Goal: Obtain resource: Obtain resource

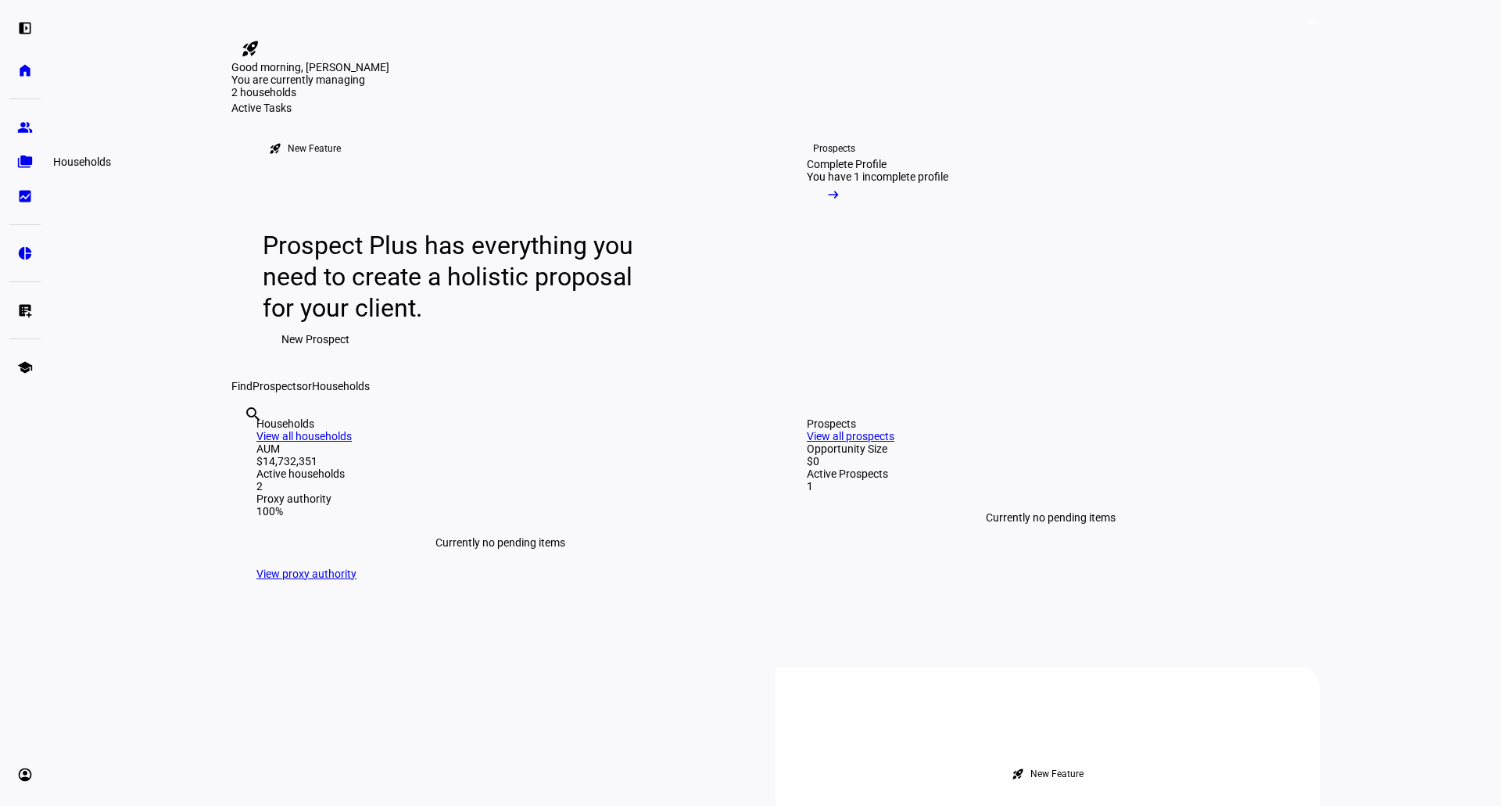
click at [35, 157] on link "folder_copy Households" at bounding box center [24, 161] width 31 height 31
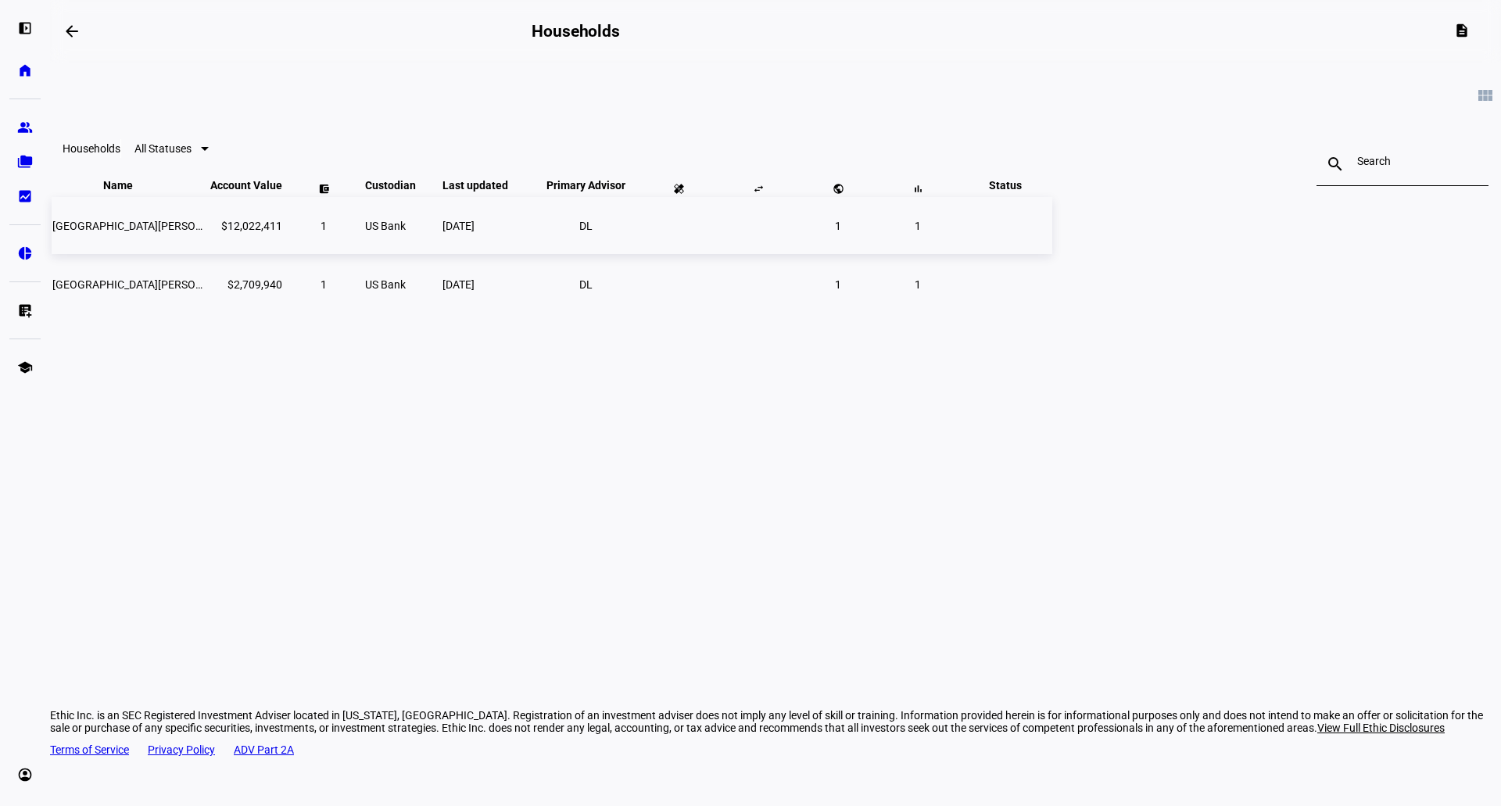
click at [310, 232] on span "[GEOGRAPHIC_DATA][PERSON_NAME] Nat Hist-ethic" at bounding box center [181, 226] width 258 height 13
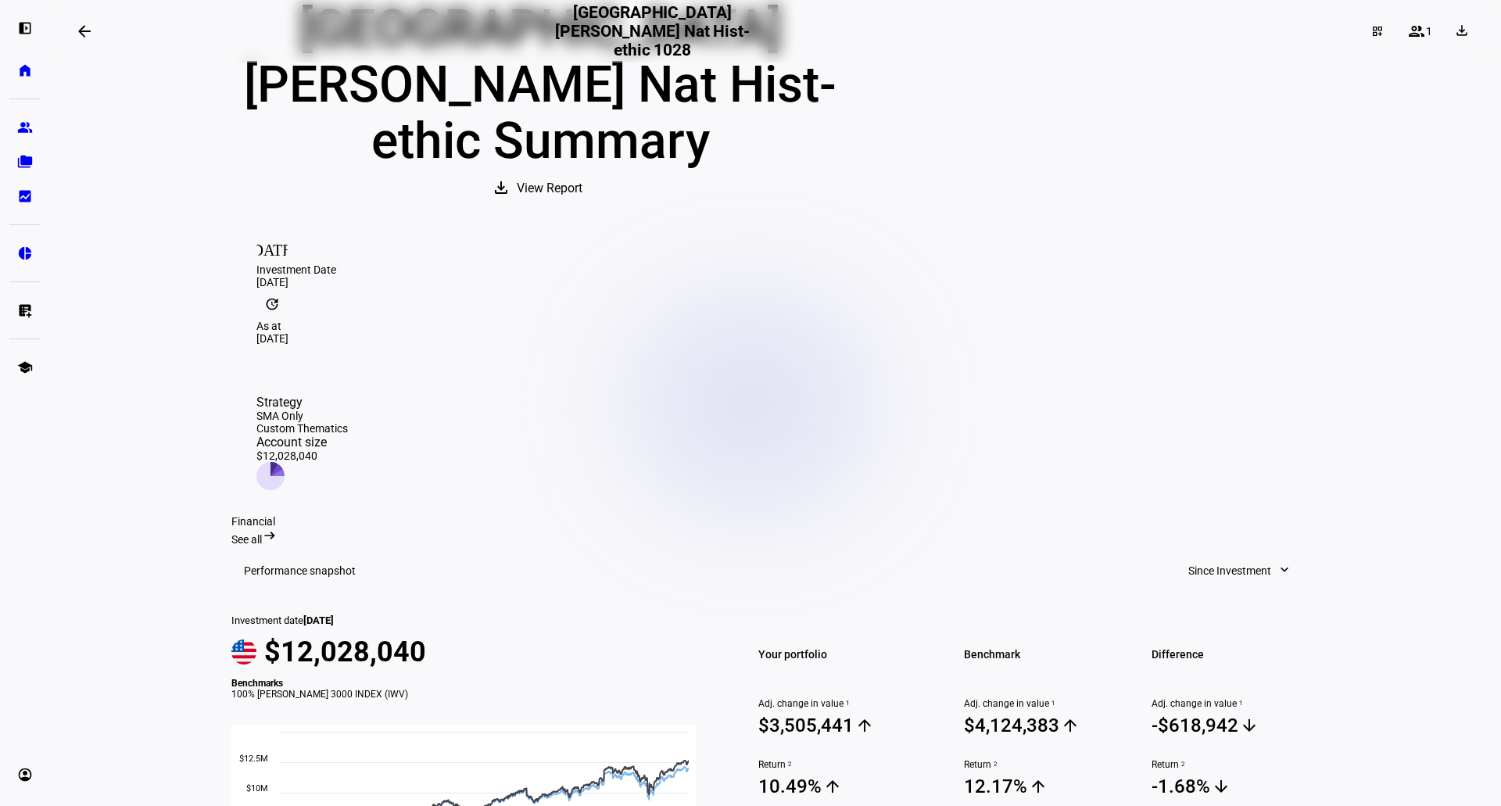
scroll to position [156, 0]
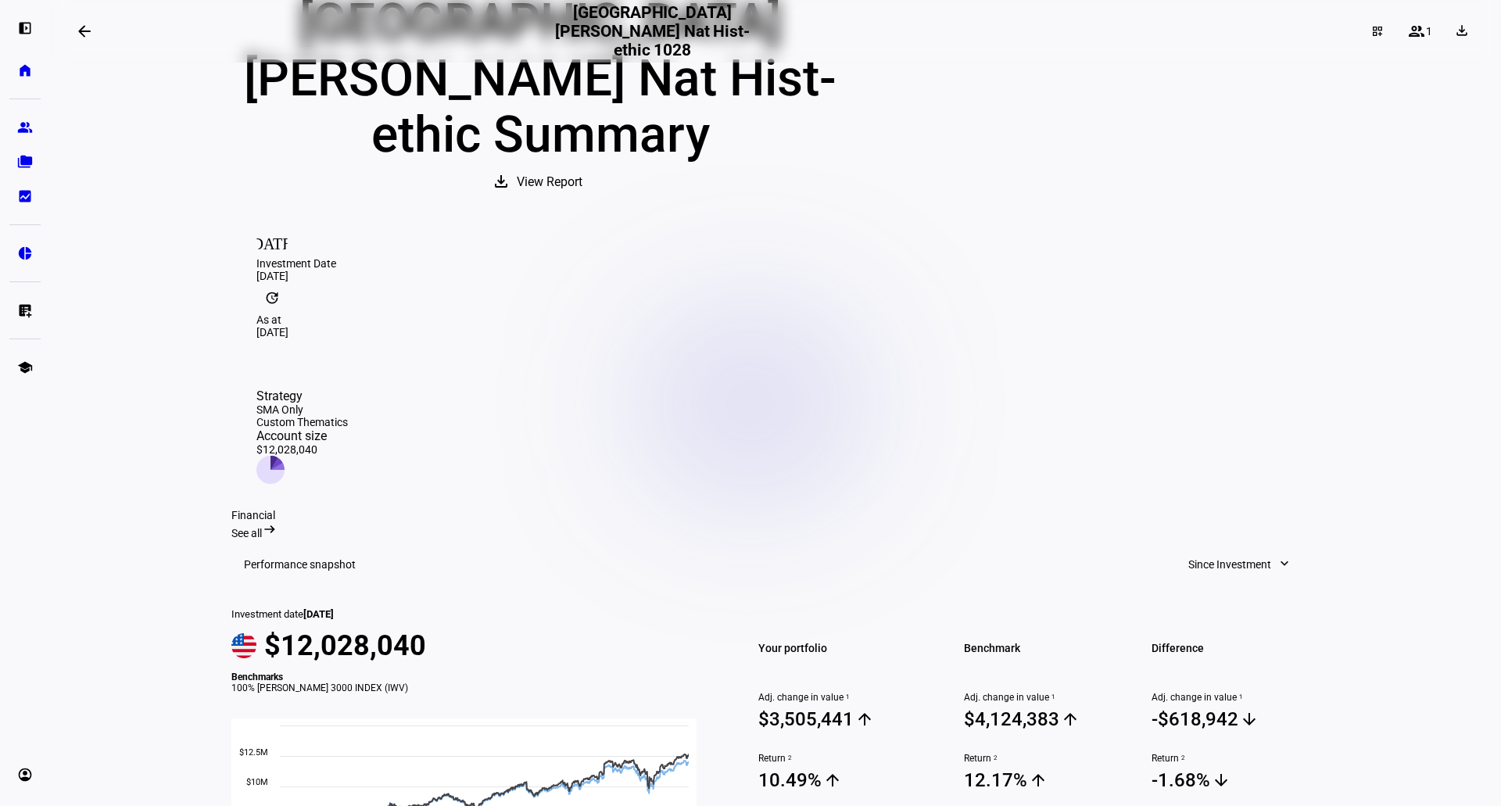
click at [278, 522] on mat-icon "arrow_right_alt" at bounding box center [270, 530] width 16 height 16
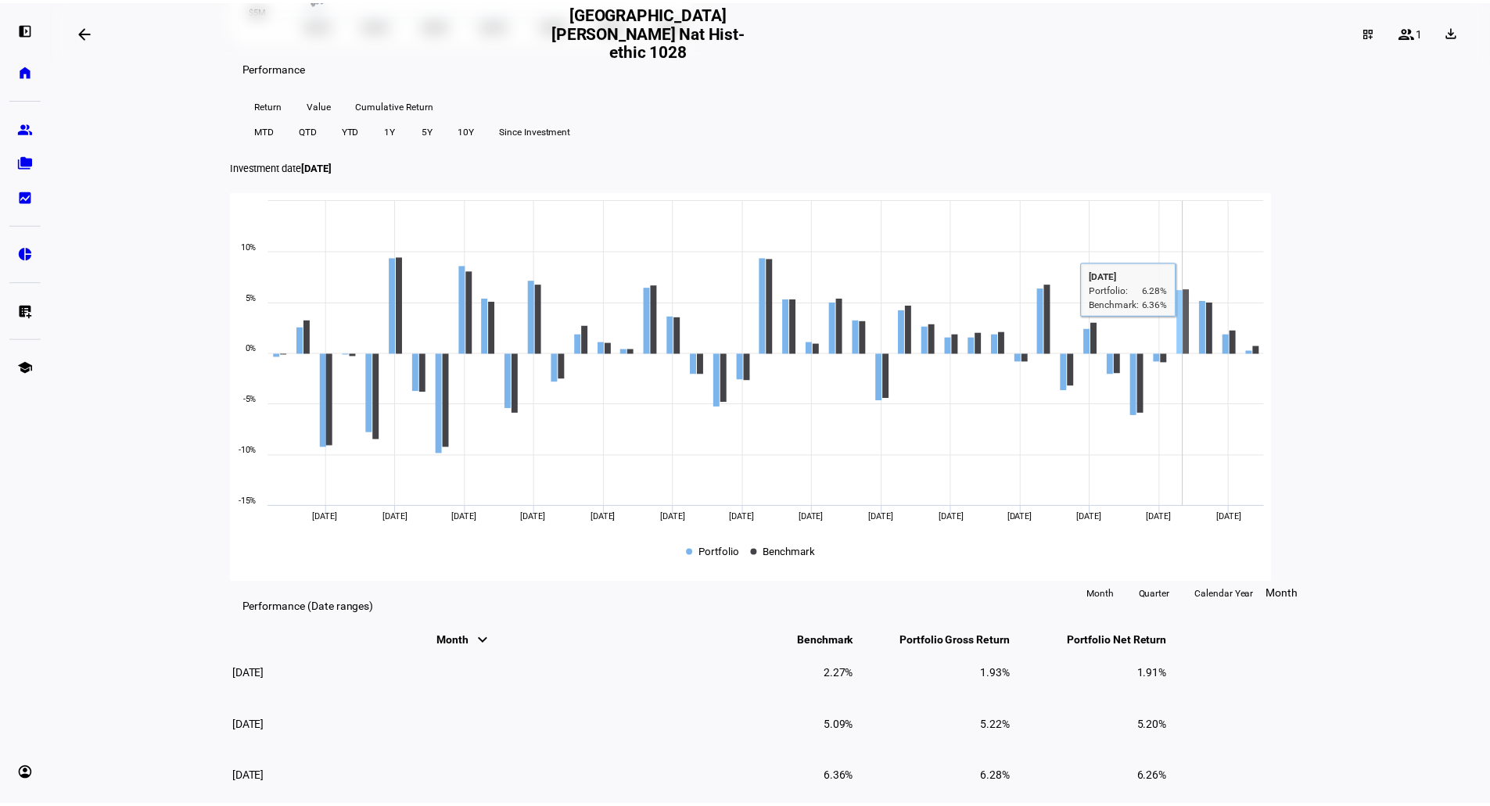
scroll to position [547, 0]
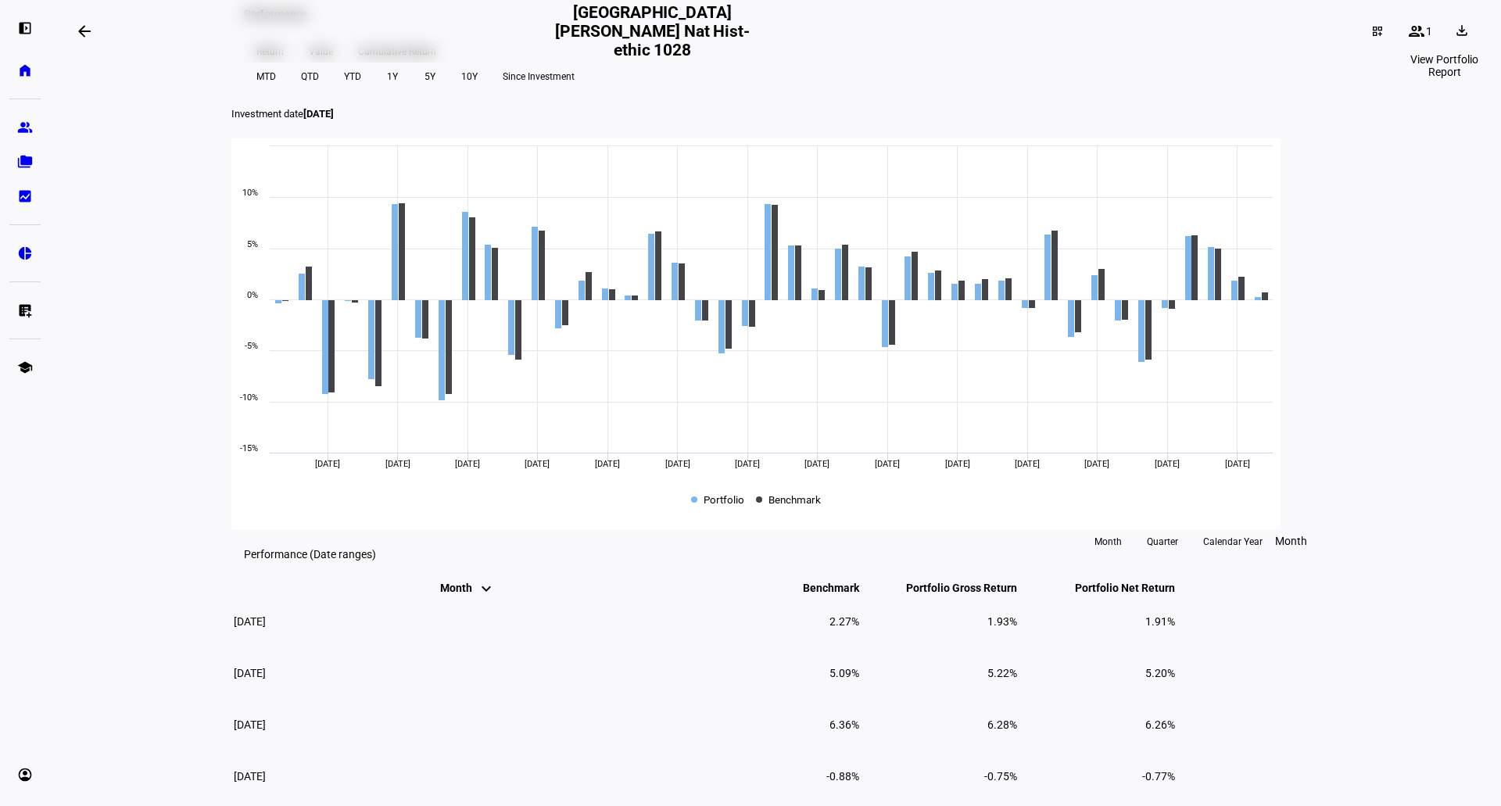
click at [1454, 38] on span at bounding box center [1464, 31] width 38 height 25
click at [1387, 100] on span "Portfolio Report" at bounding box center [1407, 106] width 77 height 13
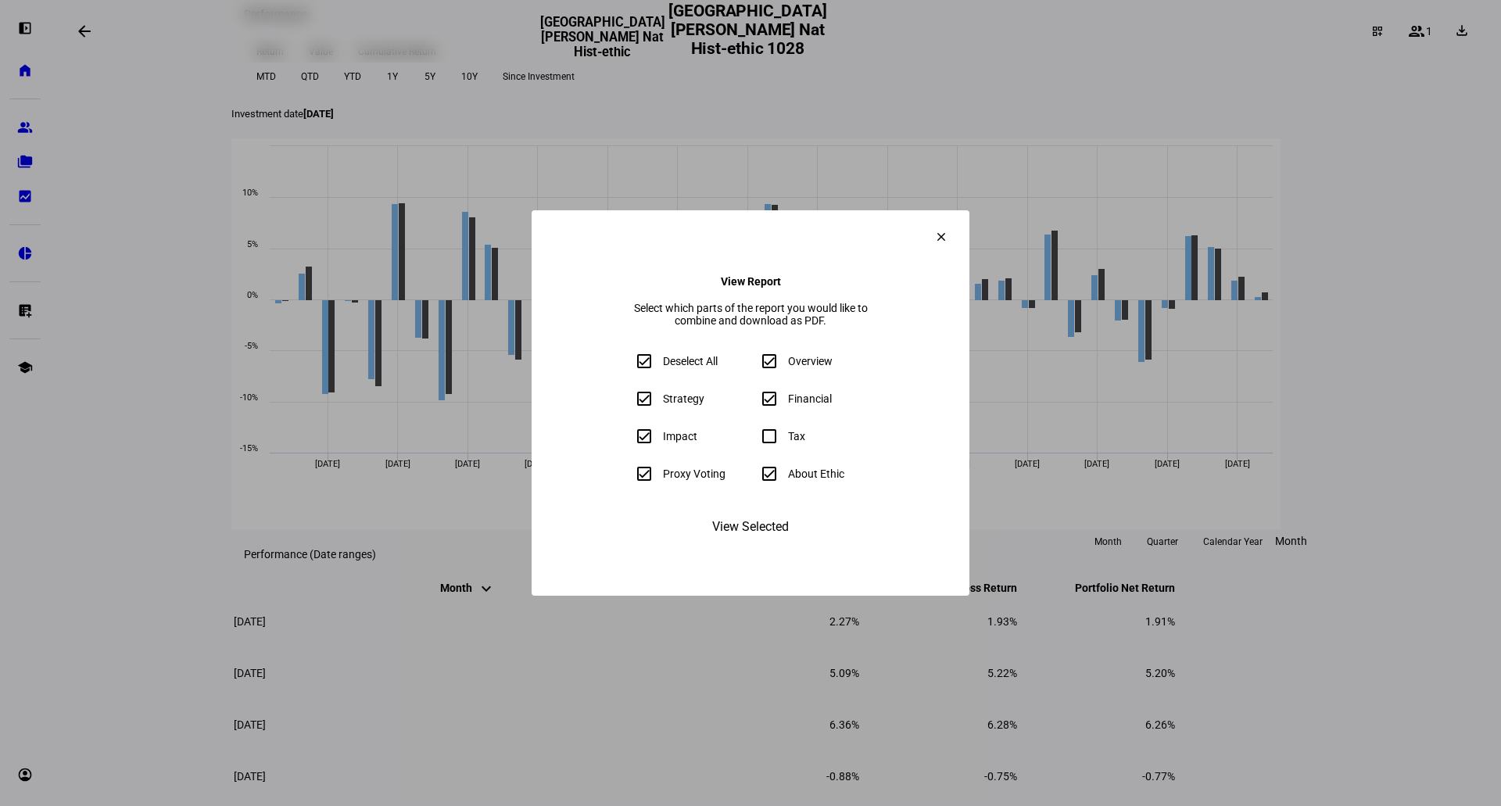
click at [629, 367] on input "Deselect All" at bounding box center [644, 361] width 31 height 31
checkbox input "false"
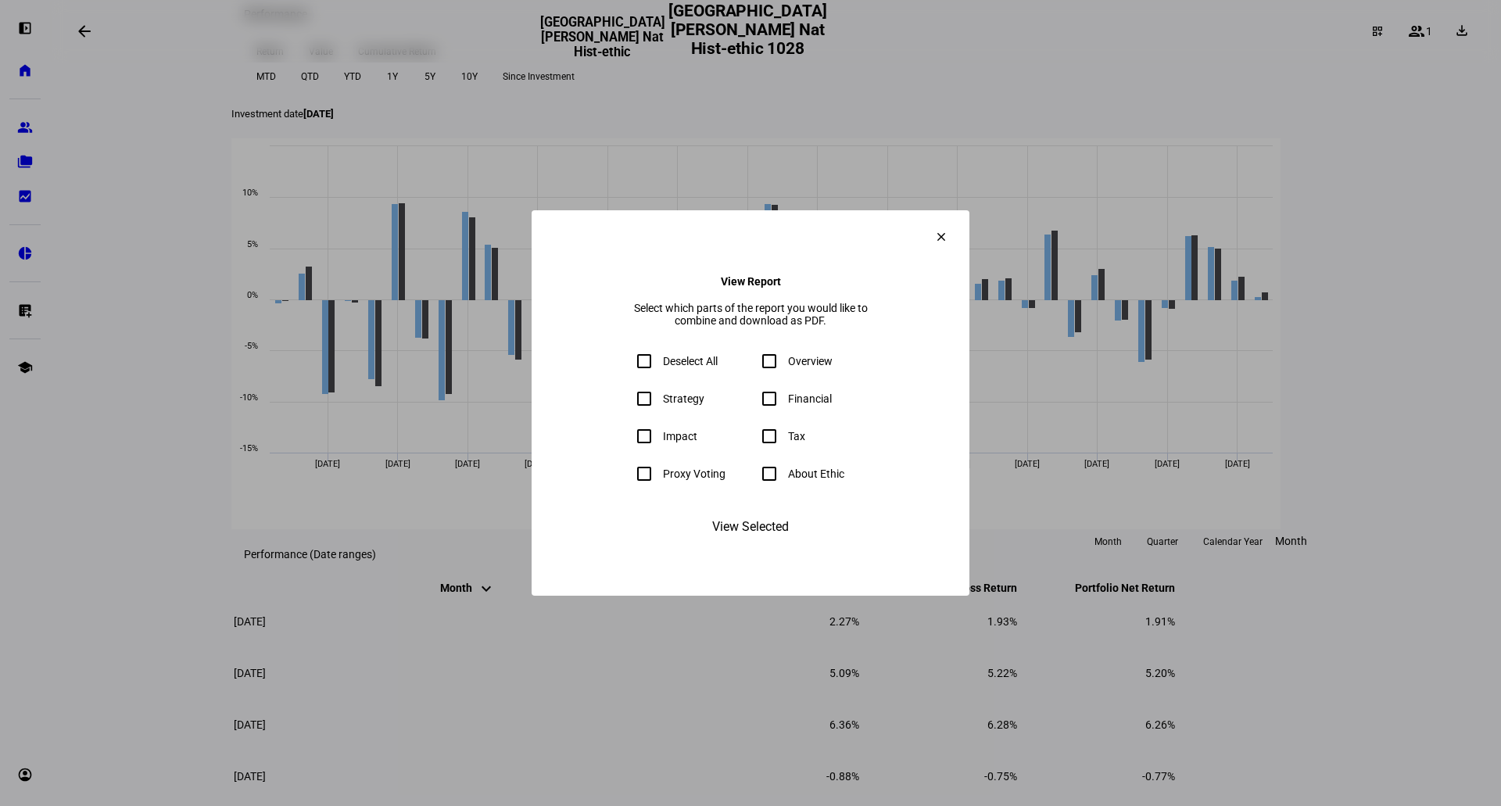
checkbox input "false"
click at [777, 406] on input "Financial" at bounding box center [769, 398] width 31 height 31
checkbox input "true"
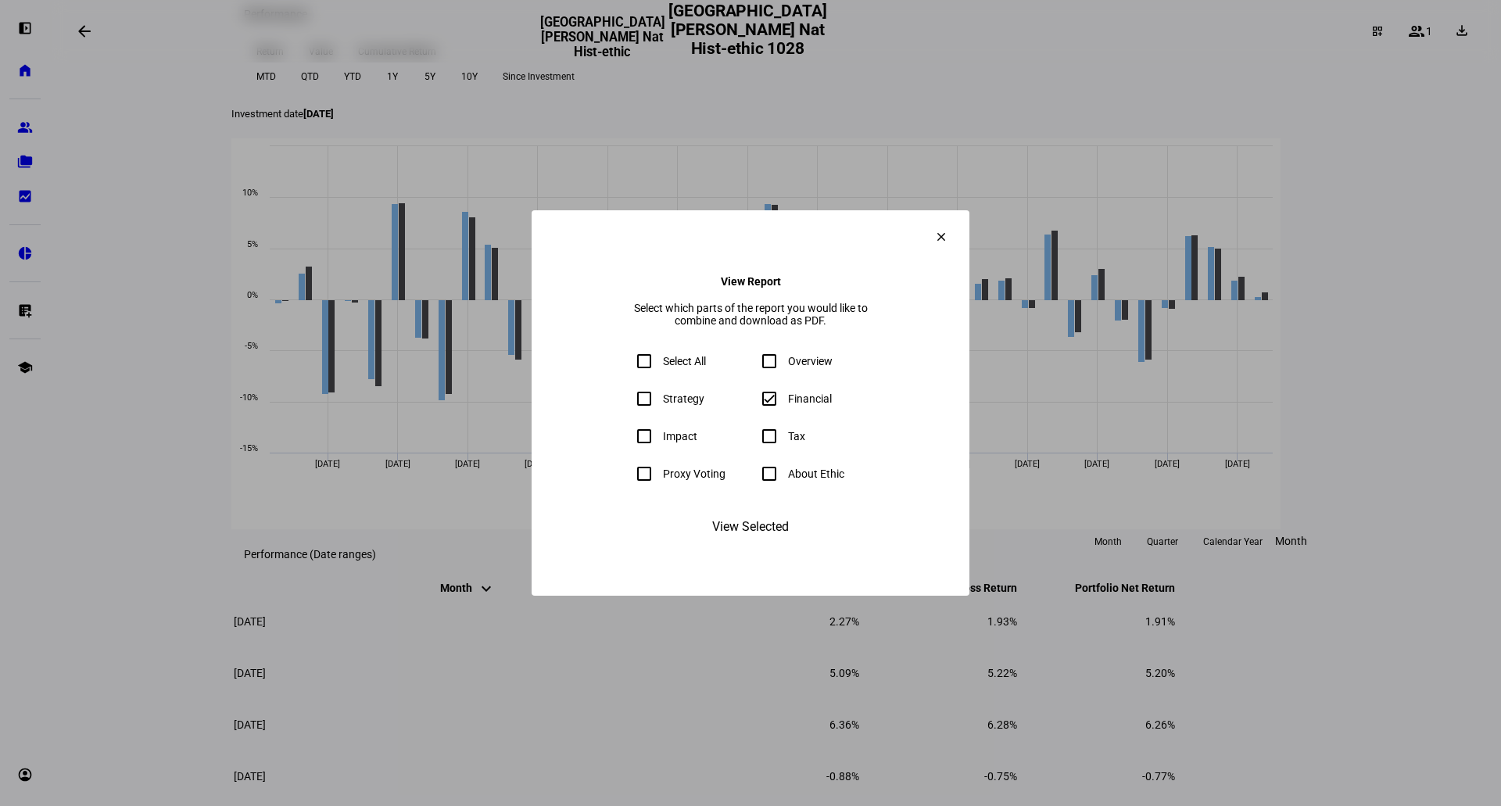
click at [629, 450] on input "Impact" at bounding box center [644, 436] width 31 height 31
drag, startPoint x: 541, startPoint y: 442, endPoint x: 533, endPoint y: 467, distance: 26.5
click at [629, 442] on input "Impact" at bounding box center [644, 436] width 31 height 31
checkbox input "false"
click at [629, 483] on input "Proxy Voting" at bounding box center [644, 473] width 31 height 31
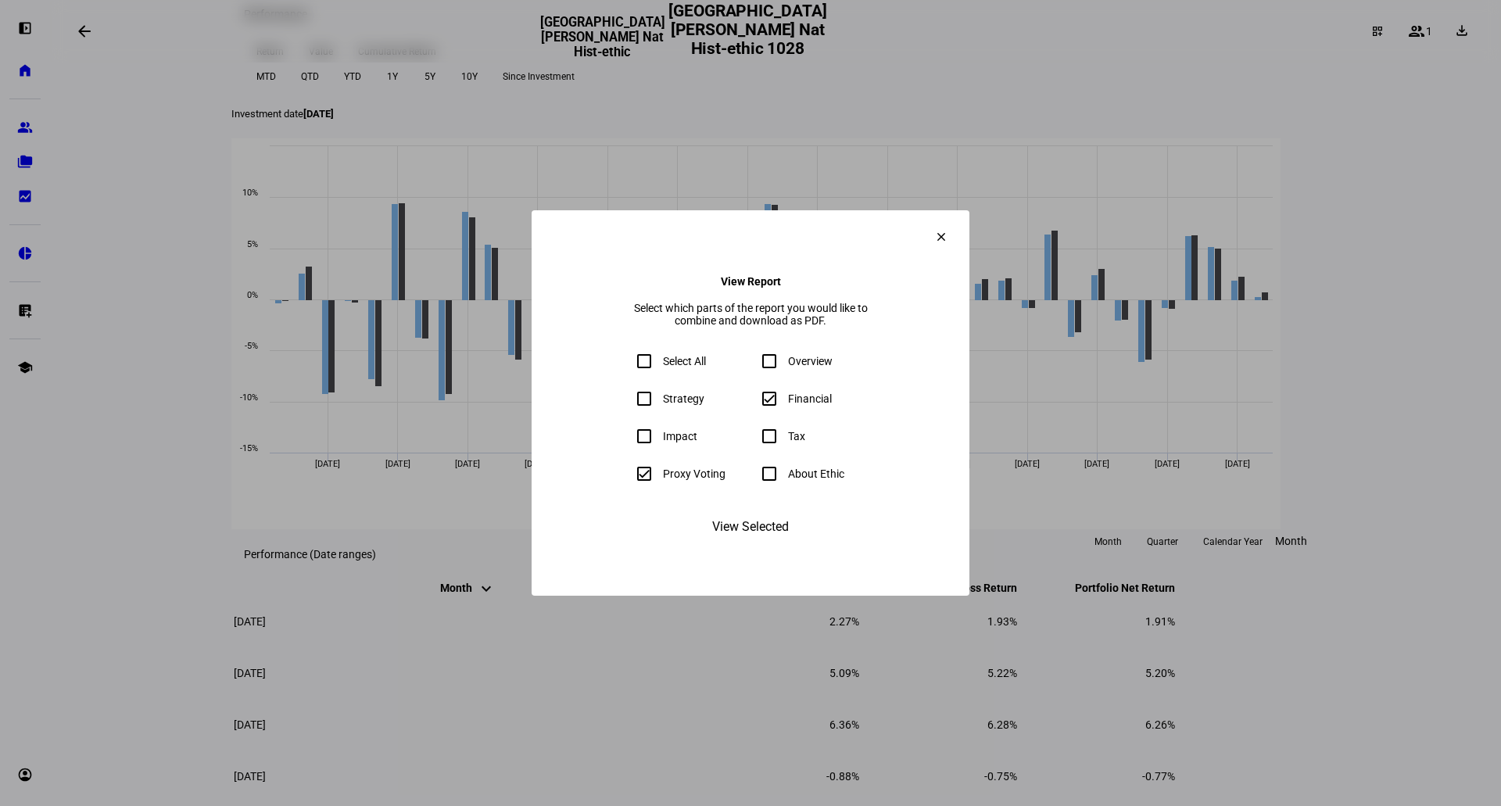
checkbox input "true"
click at [742, 546] on span "View Selected" at bounding box center [750, 527] width 77 height 38
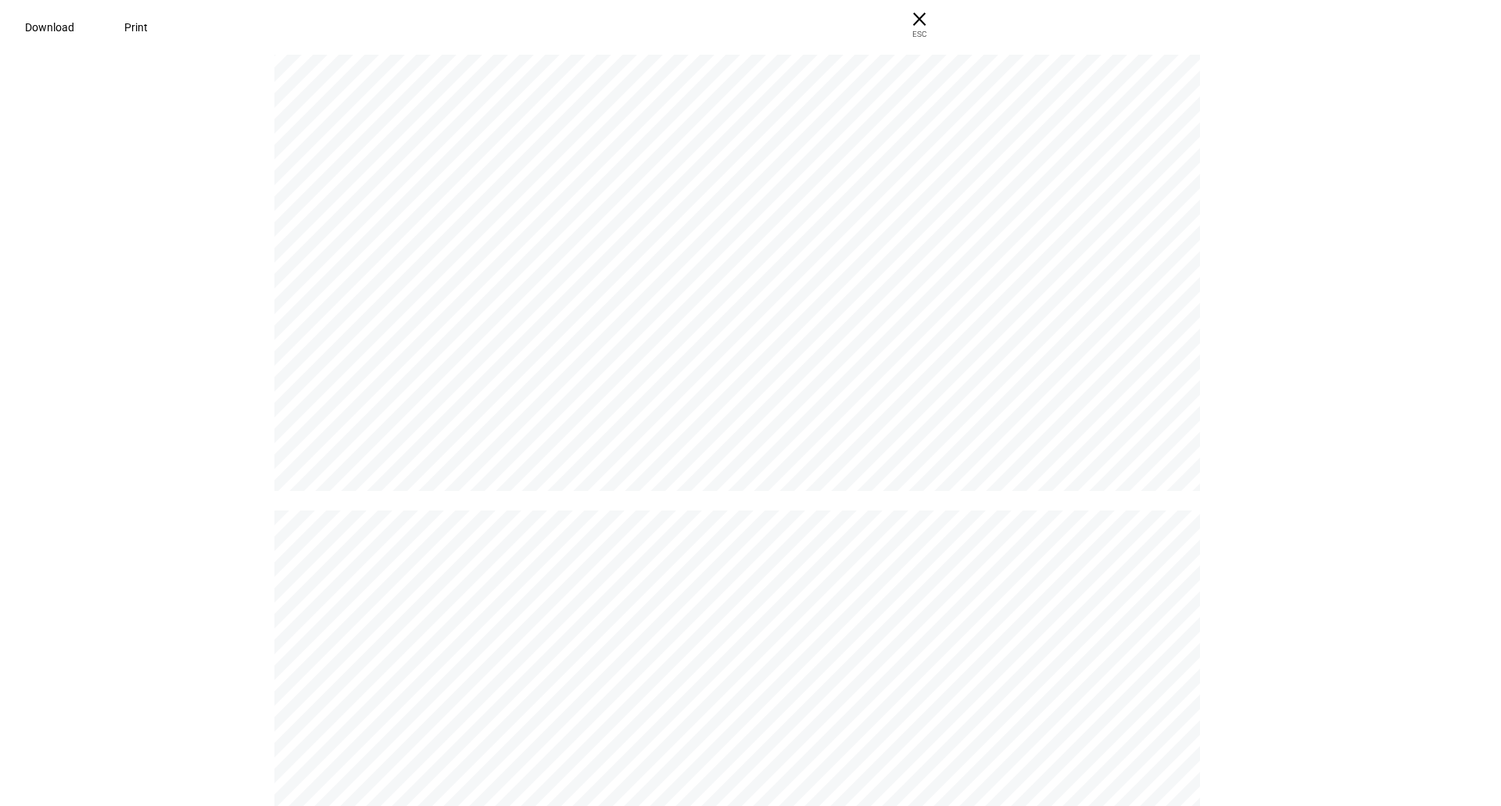
scroll to position [5943, 0]
click at [68, 28] on span "Download" at bounding box center [43, 27] width 49 height 13
click at [938, 34] on span "ESC" at bounding box center [913, 28] width 50 height 23
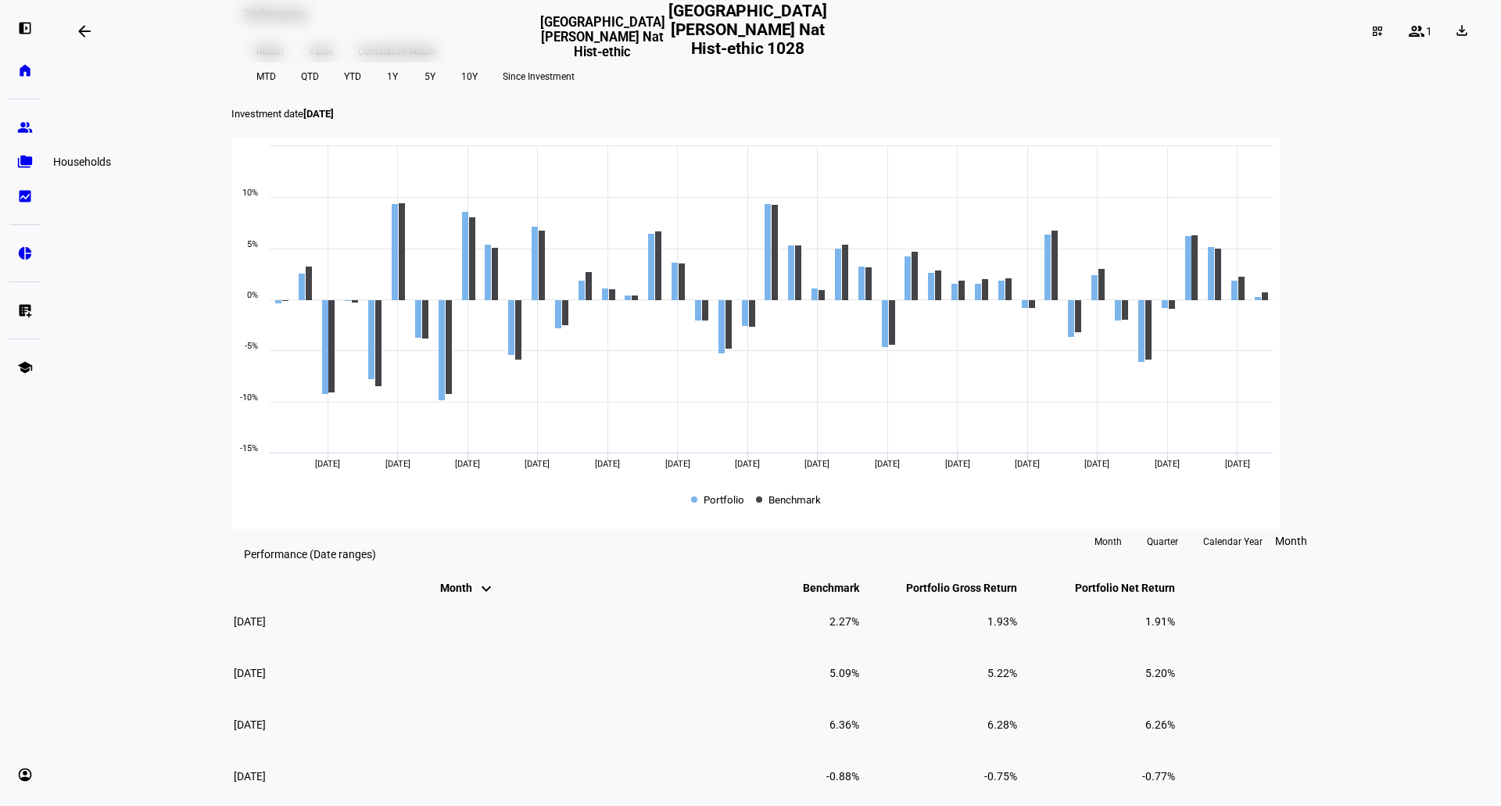
click at [25, 164] on eth-mat-symbol "folder_copy" at bounding box center [25, 162] width 16 height 16
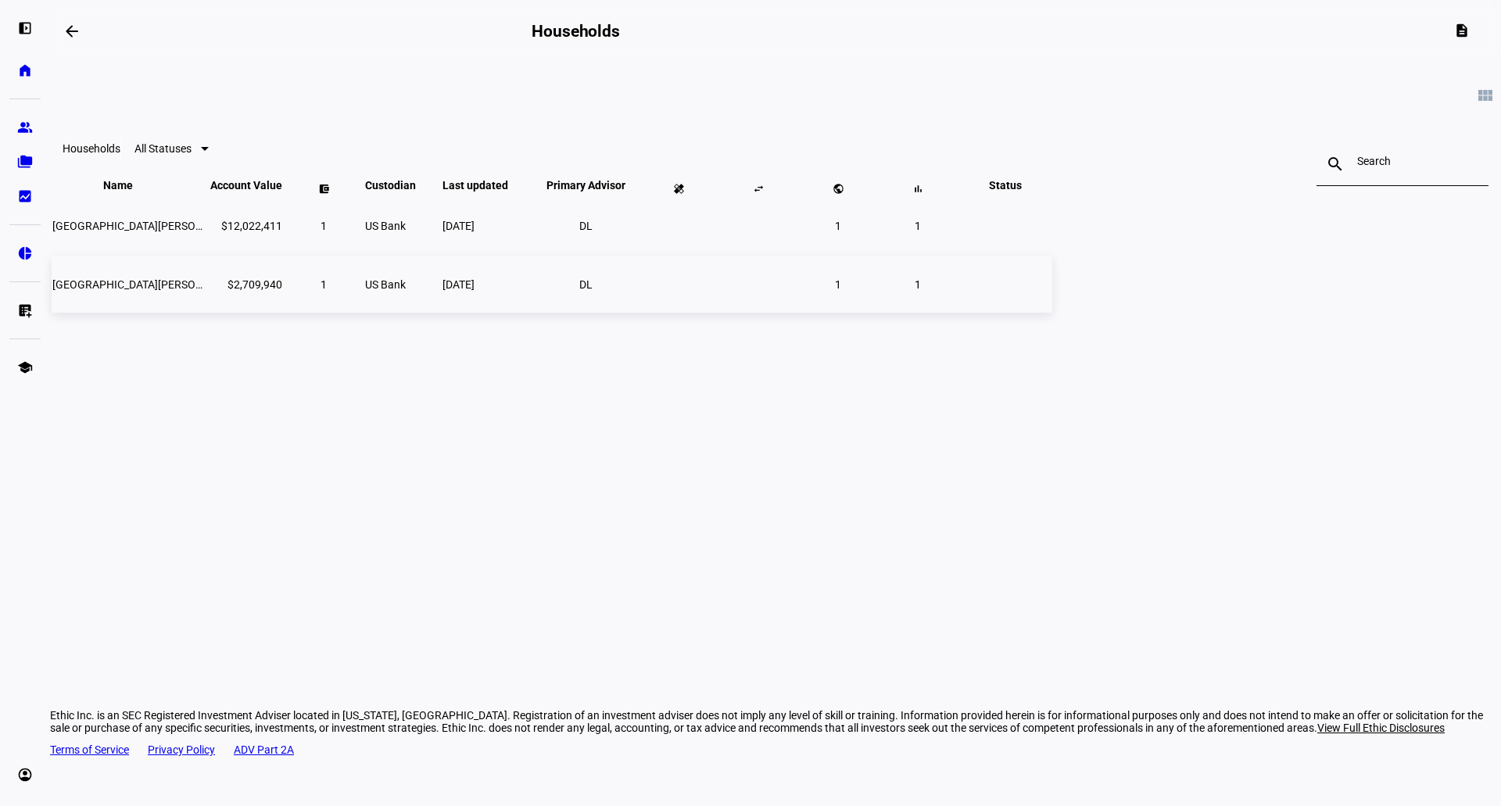
click at [315, 291] on span "[GEOGRAPHIC_DATA][PERSON_NAME] Nat - Ethic Imp" at bounding box center [183, 284] width 263 height 13
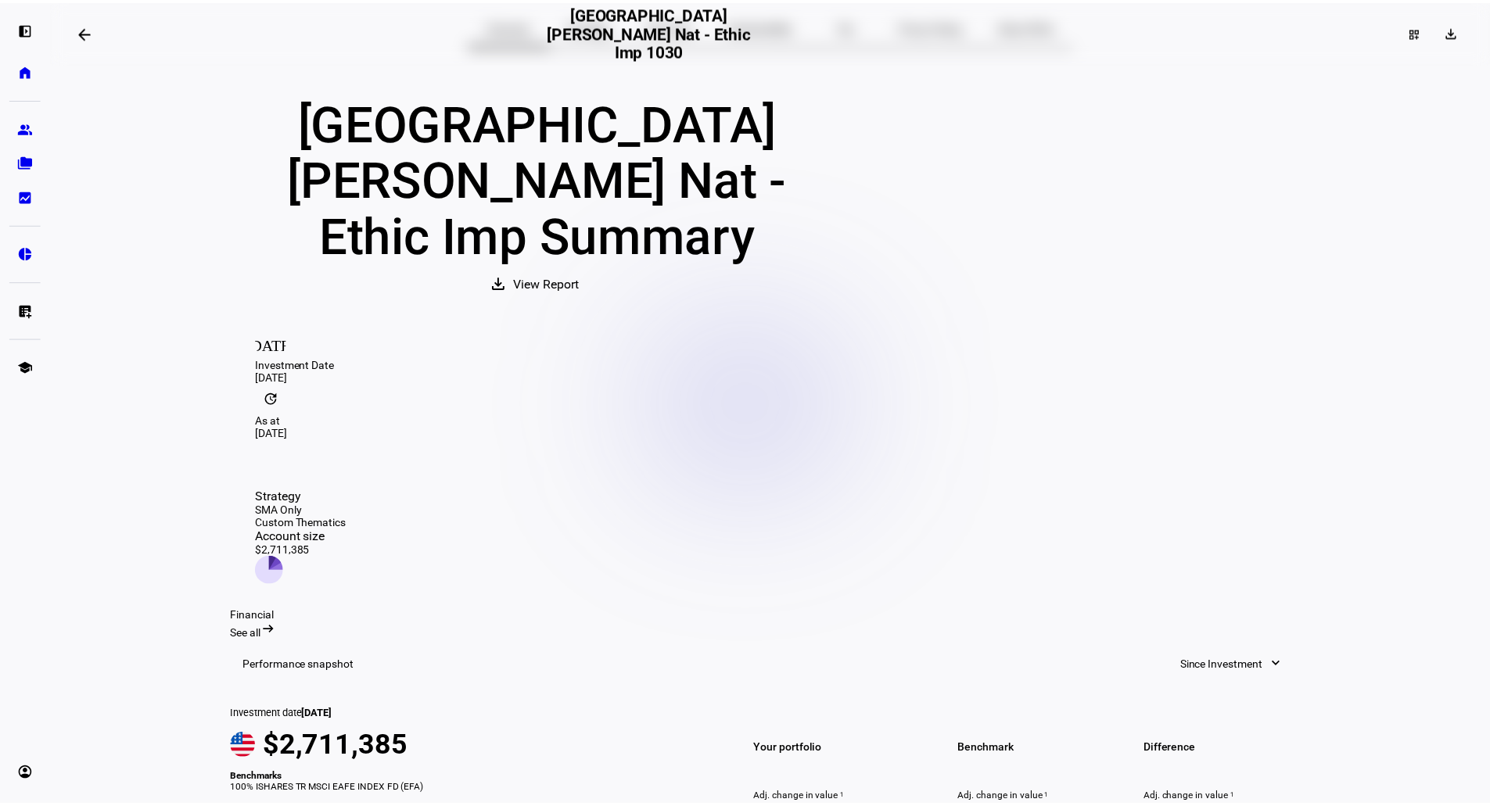
scroll to position [78, 0]
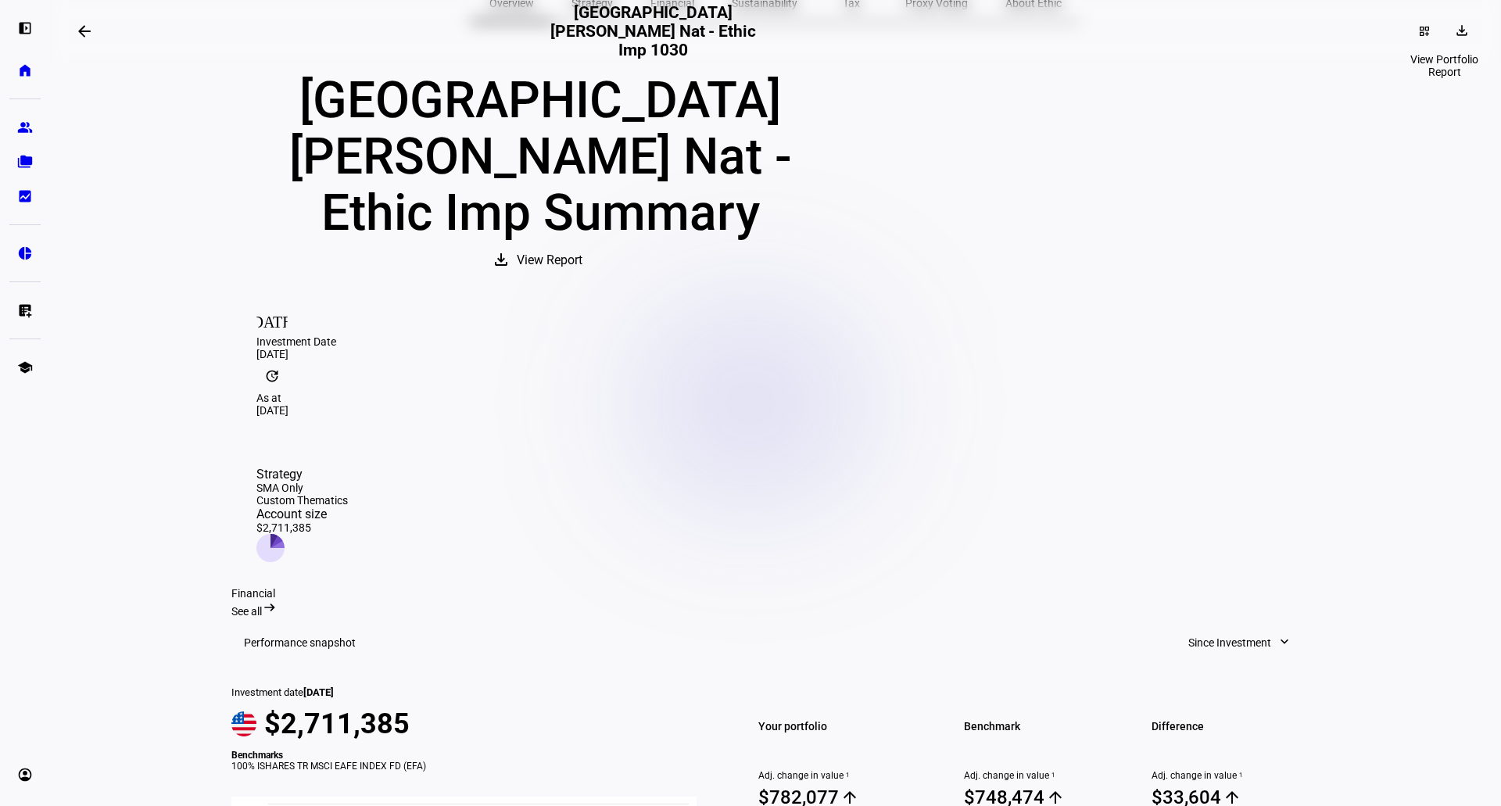
click at [1455, 35] on mat-icon "download" at bounding box center [1463, 31] width 16 height 16
click at [1429, 100] on span "Portfolio Report" at bounding box center [1407, 106] width 77 height 13
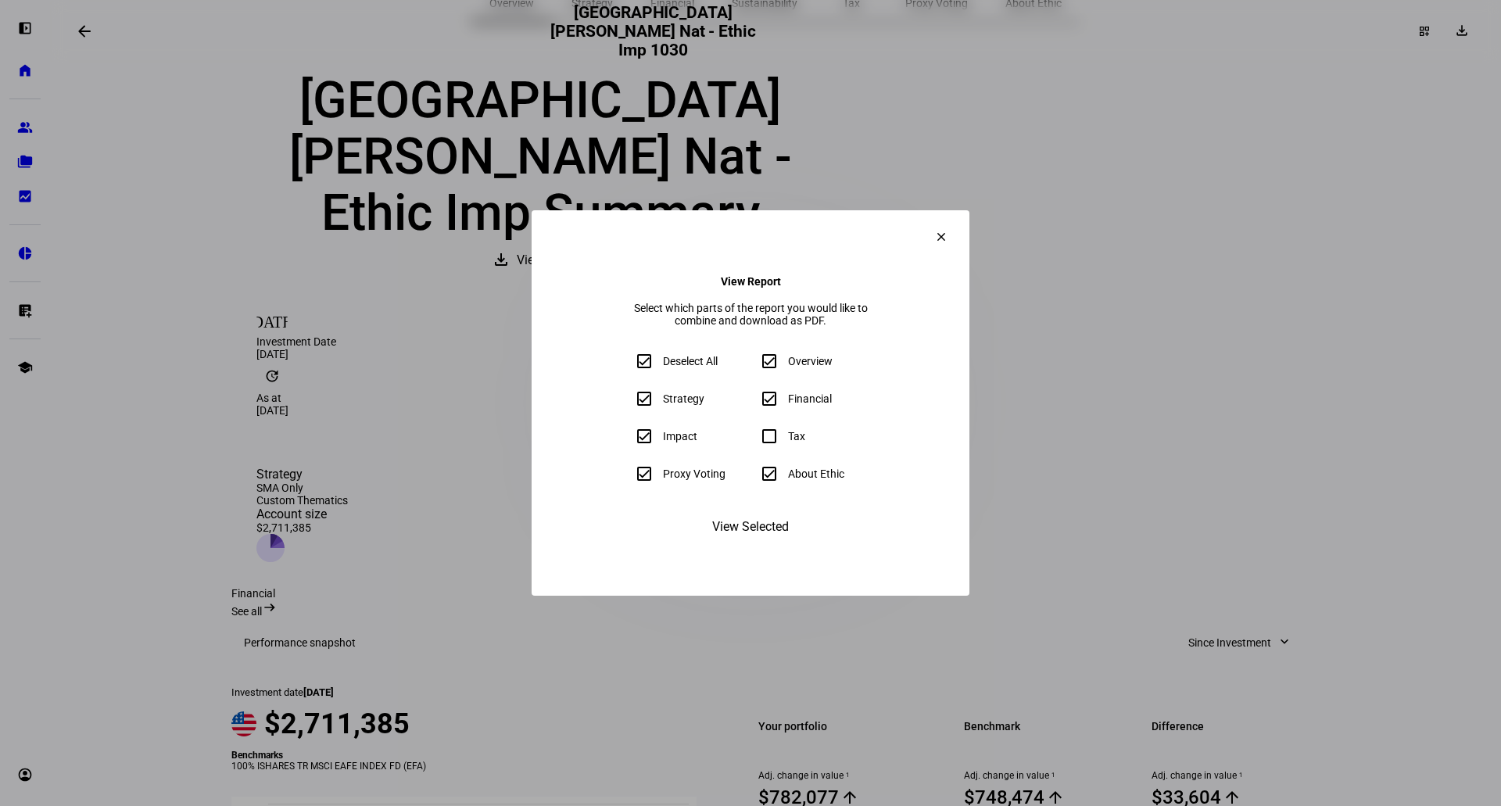
click at [629, 371] on input "Deselect All" at bounding box center [644, 361] width 31 height 31
checkbox input "false"
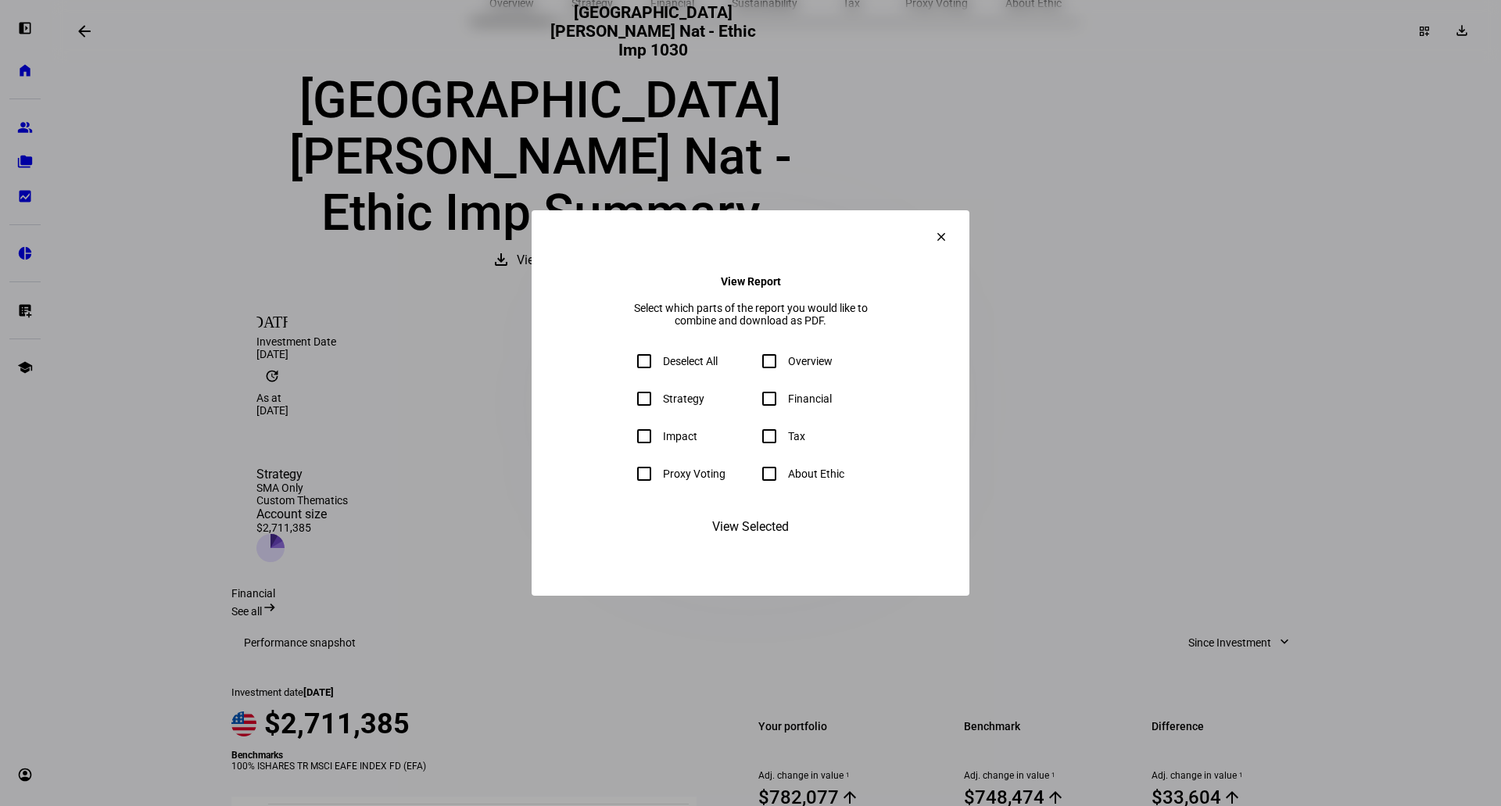
checkbox input "false"
click at [769, 404] on input "Financial" at bounding box center [769, 398] width 31 height 31
checkbox input "true"
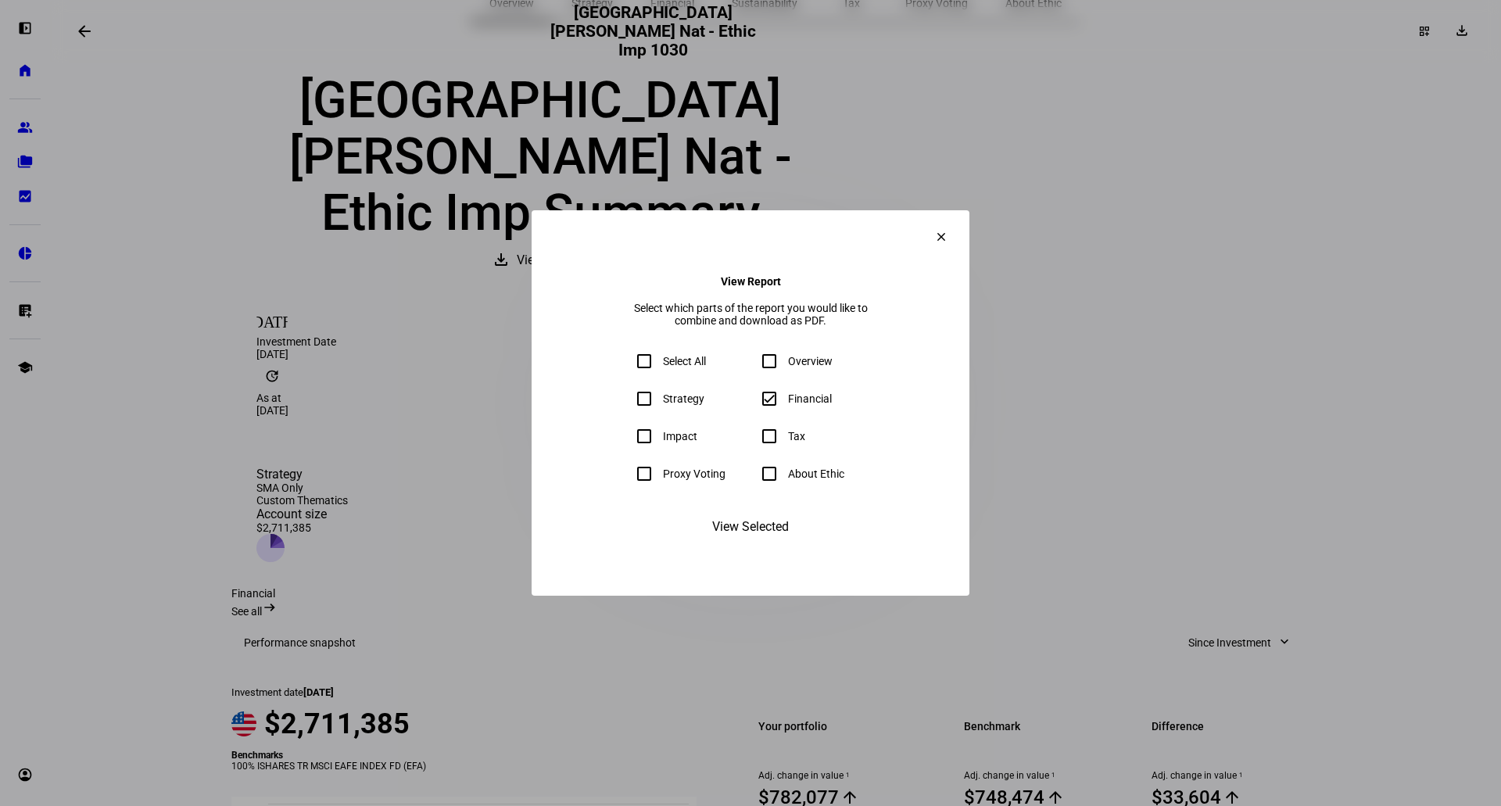
click at [629, 483] on input "Proxy Voting" at bounding box center [644, 473] width 31 height 31
checkbox input "true"
click at [773, 546] on span "View Selected" at bounding box center [750, 527] width 77 height 38
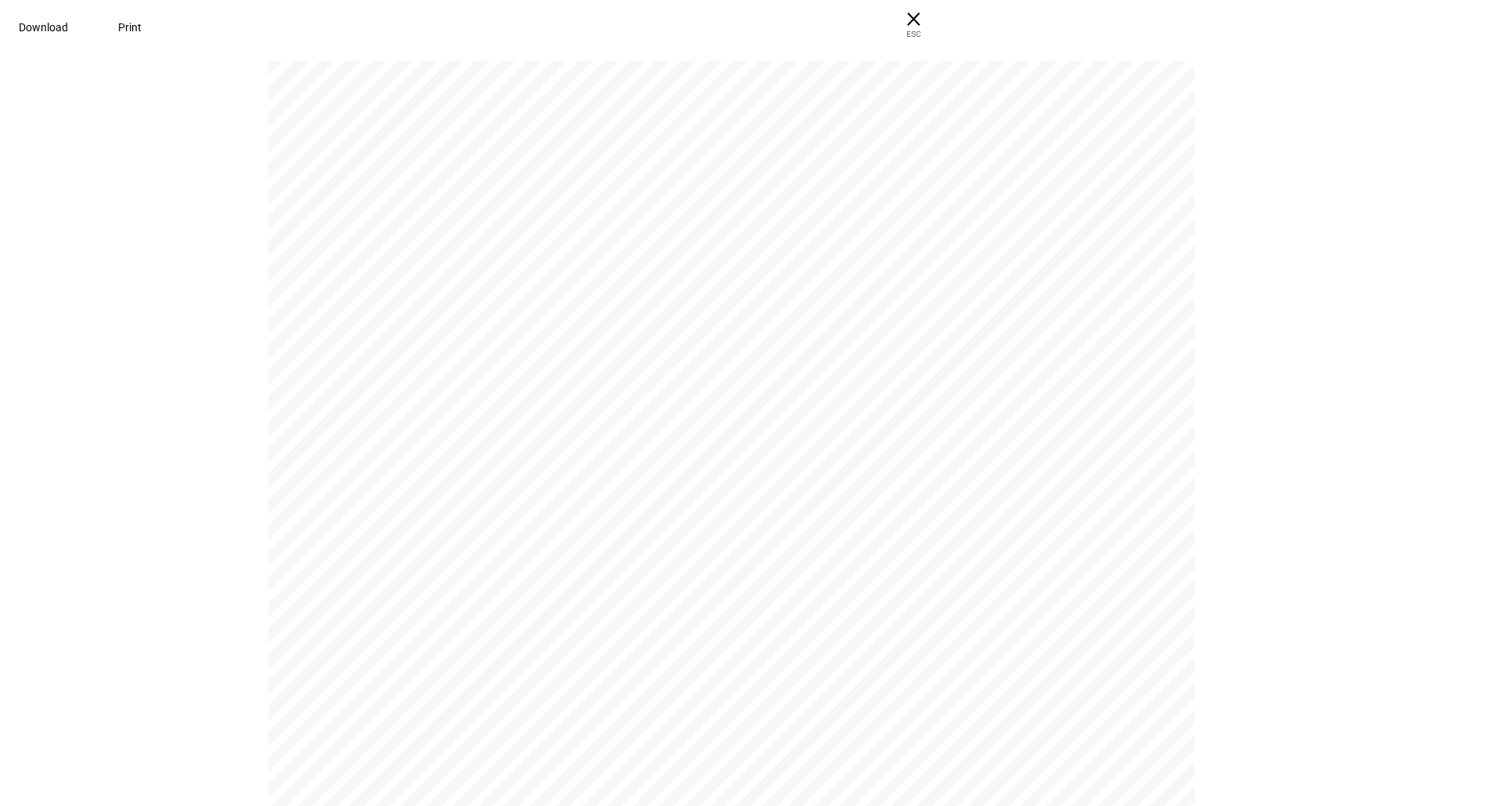
click at [68, 23] on span "Download" at bounding box center [43, 27] width 49 height 13
